Goal: Navigation & Orientation: Understand site structure

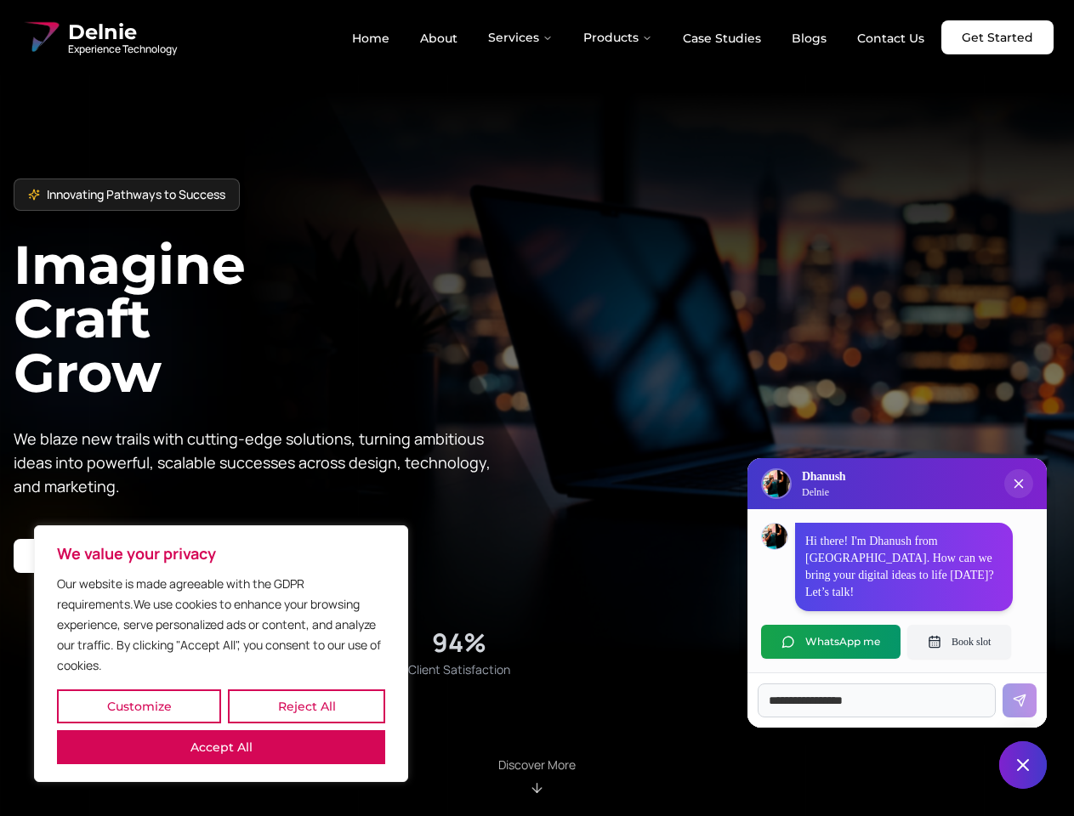
click at [139, 706] on button "Customize" at bounding box center [139, 706] width 164 height 34
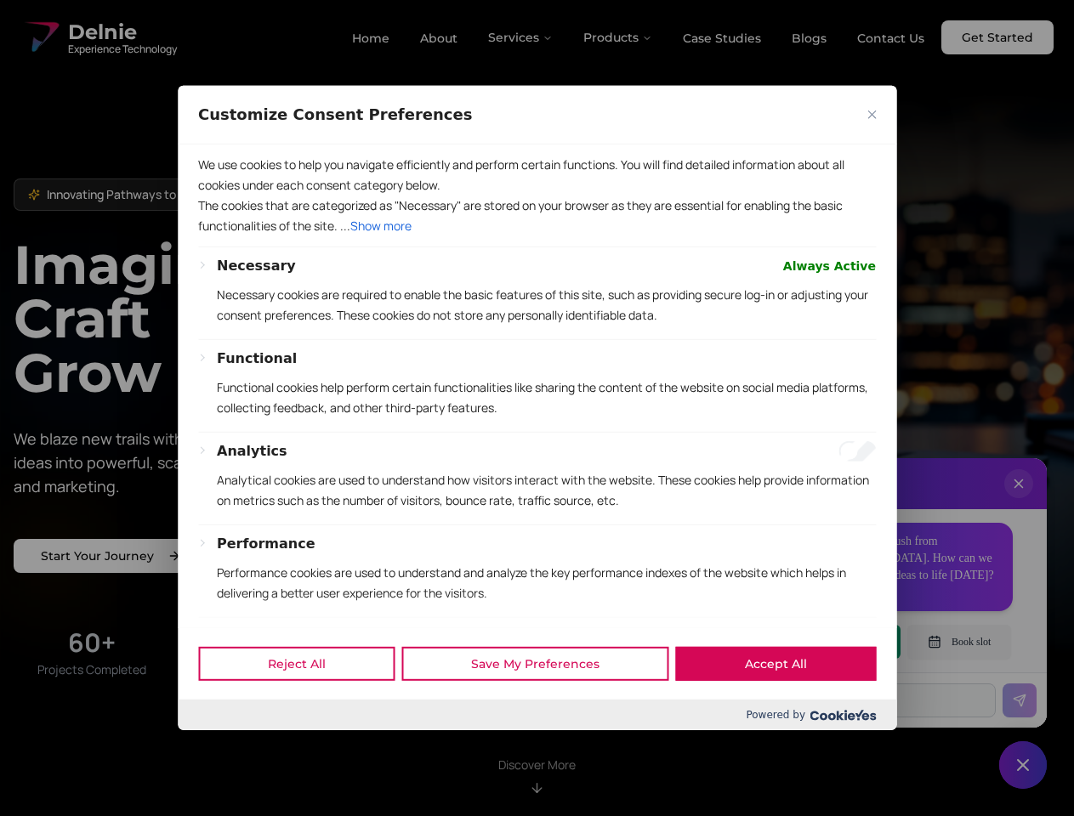
click at [306, 706] on div at bounding box center [537, 408] width 1074 height 816
click at [221, 195] on p "We use cookies to help you navigate efficiently and perform certain functions. …" at bounding box center [536, 175] width 677 height 41
click at [536, 236] on p "The cookies that are categorized as "Necessary" are stored on your browser as t…" at bounding box center [536, 215] width 677 height 41
click at [521, 37] on div at bounding box center [537, 408] width 1074 height 816
click at [618, 37] on div at bounding box center [537, 408] width 1074 height 816
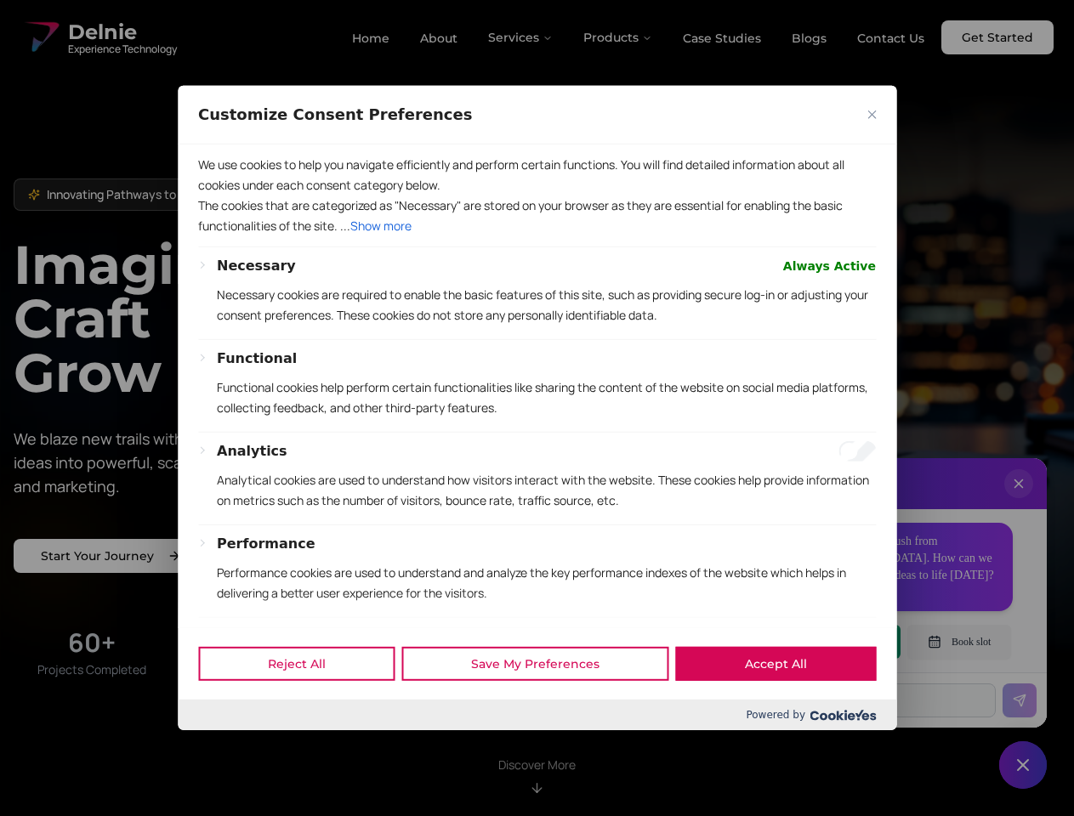
click at [1018, 501] on div at bounding box center [537, 408] width 1074 height 816
click at [830, 642] on div "Reject All Save My Preferences Accept All" at bounding box center [537, 663] width 718 height 72
click at [959, 642] on div at bounding box center [537, 408] width 1074 height 816
click at [1023, 765] on div at bounding box center [537, 408] width 1074 height 816
